Goal: Transaction & Acquisition: Purchase product/service

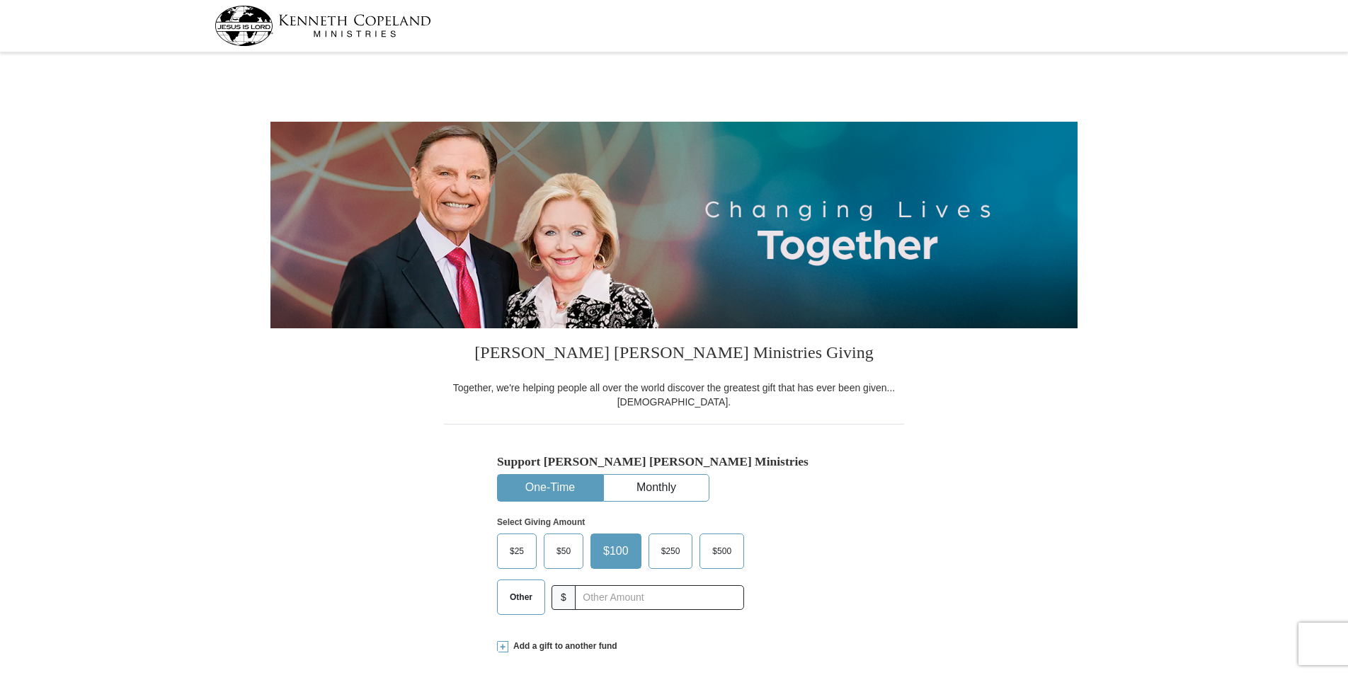
select select "IN"
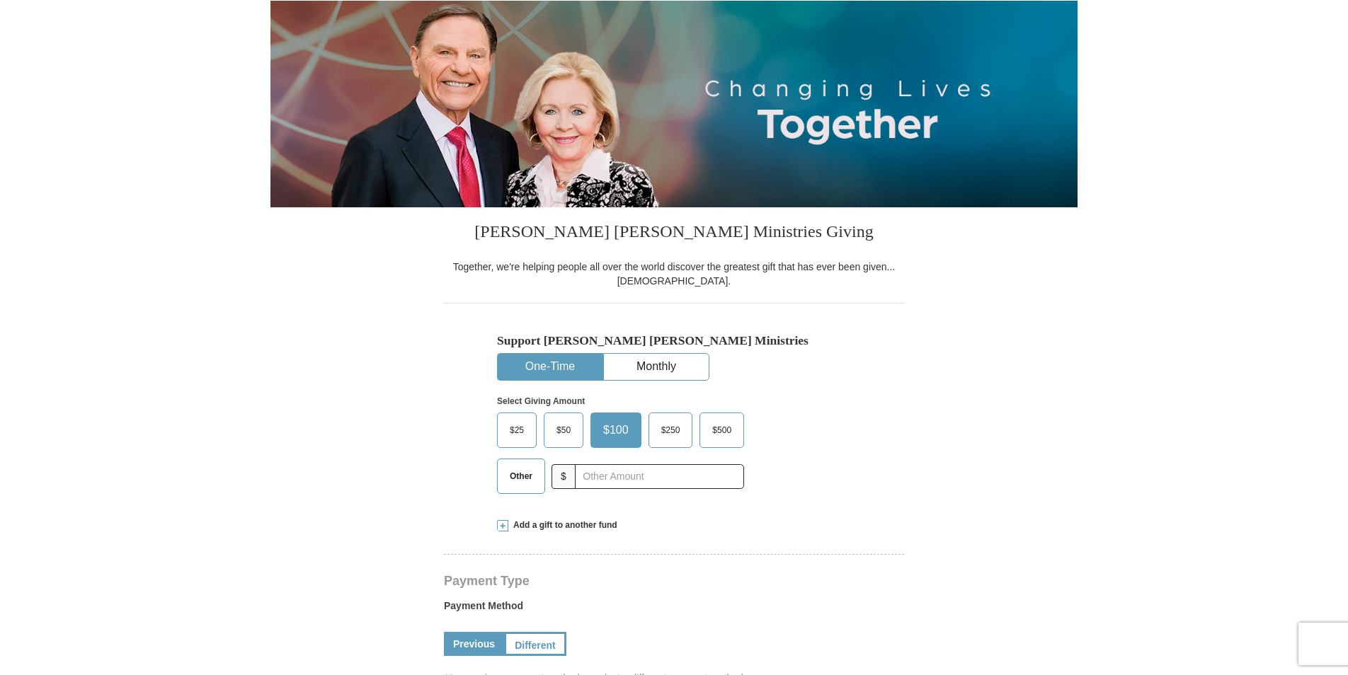
scroll to position [142, 0]
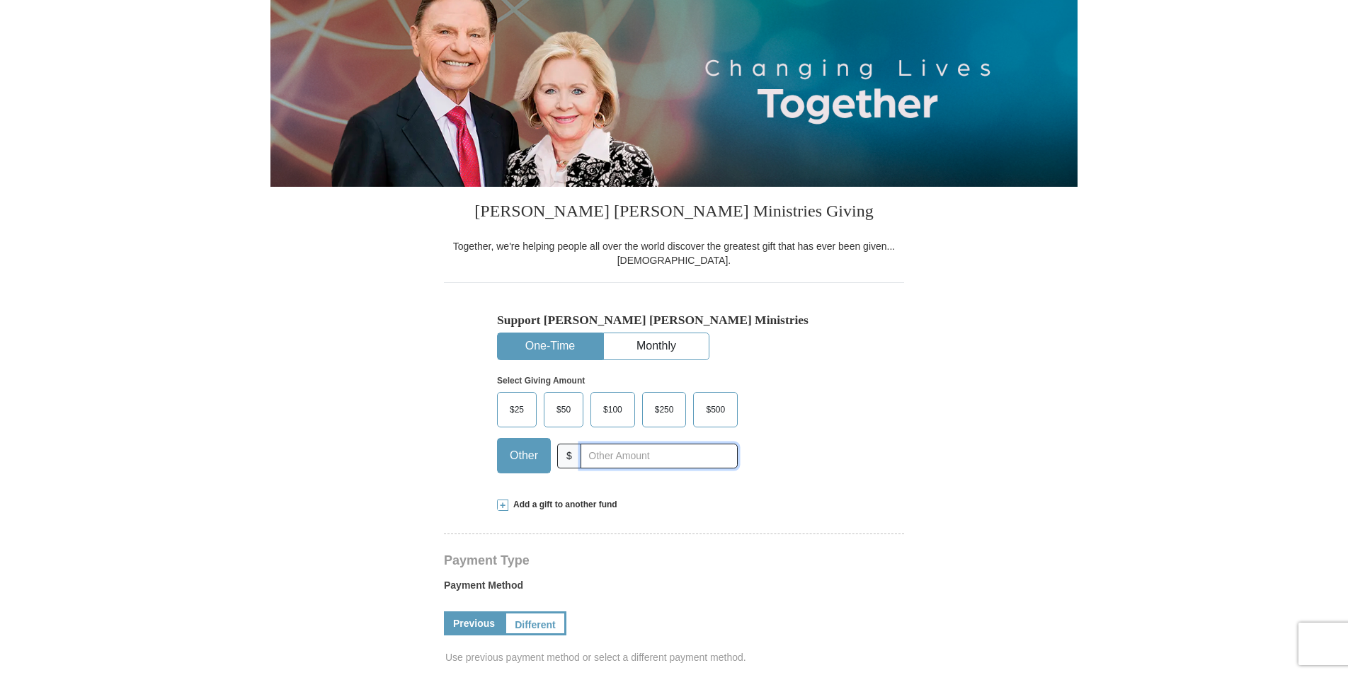
click at [675, 466] on input "text" at bounding box center [658, 456] width 157 height 25
type input "300"
click at [1069, 449] on form "[PERSON_NAME] [PERSON_NAME] Ministries Giving Together, we're helping people al…" at bounding box center [673, 677] width 807 height 1525
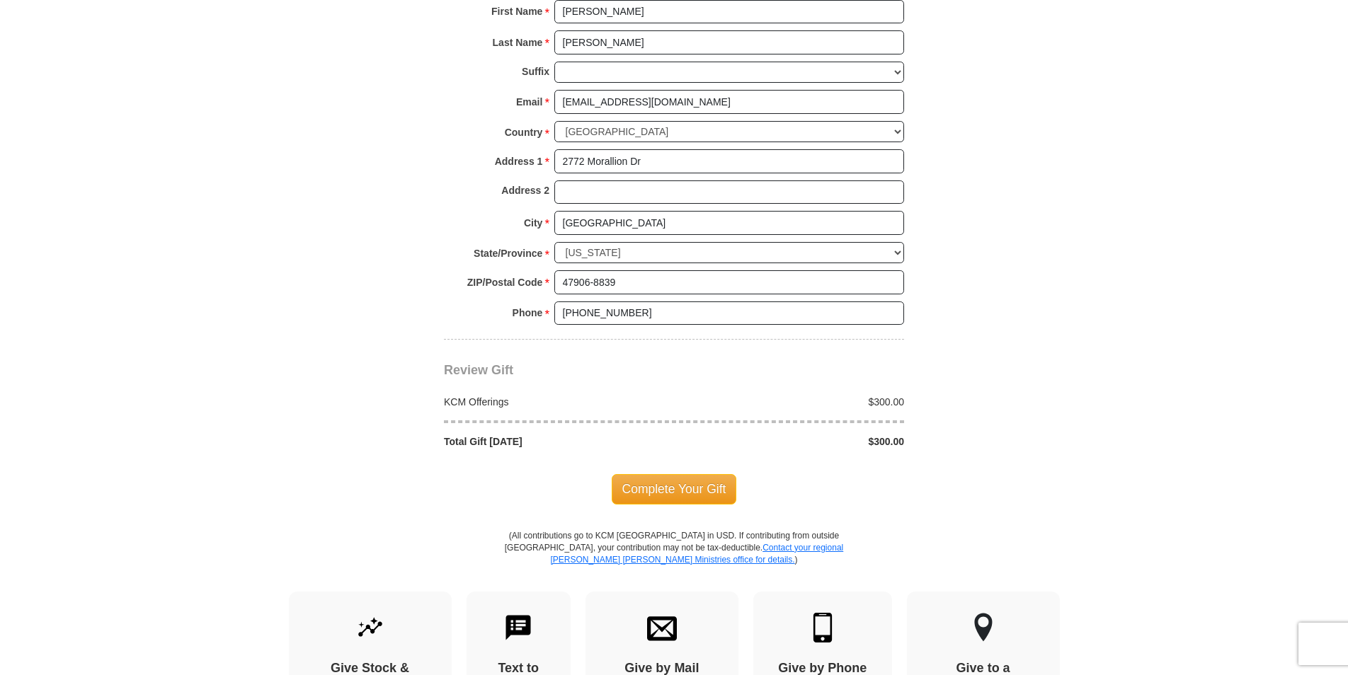
scroll to position [991, 0]
click at [641, 487] on span "Complete Your Gift" at bounding box center [674, 488] width 125 height 30
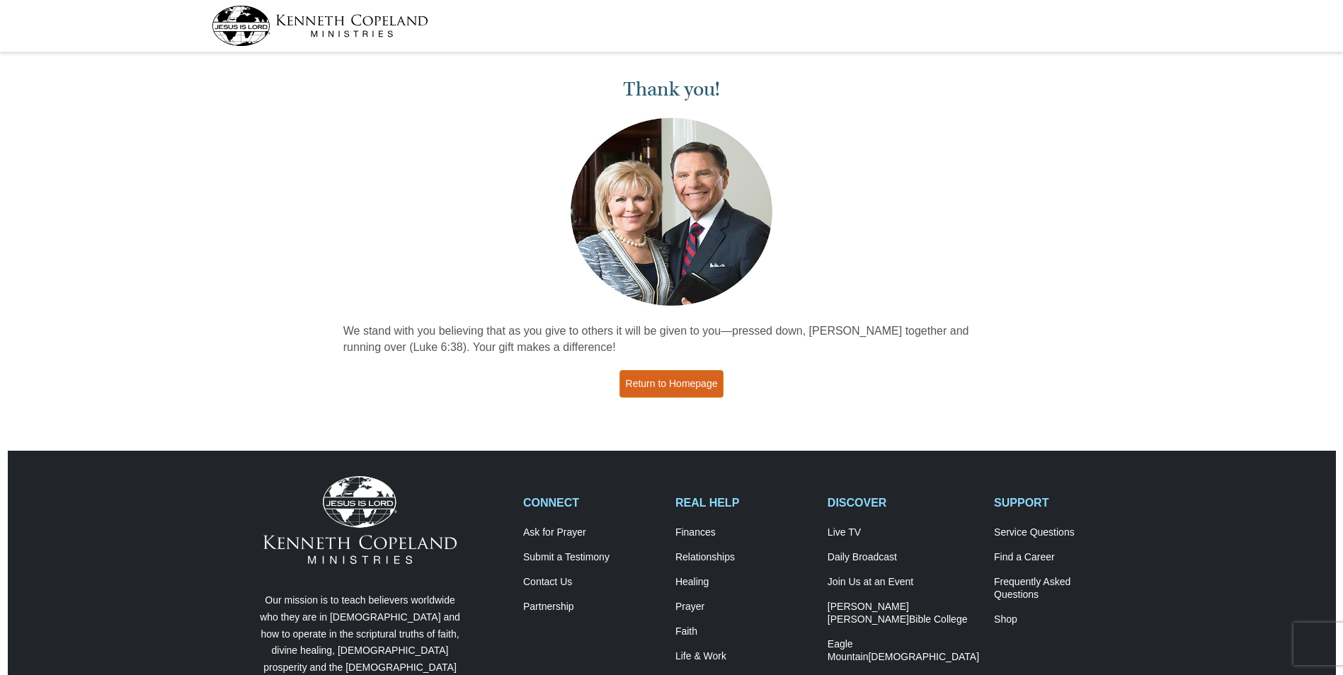
click at [687, 379] on link "Return to Homepage" at bounding box center [671, 384] width 105 height 28
